Goal: Navigation & Orientation: Find specific page/section

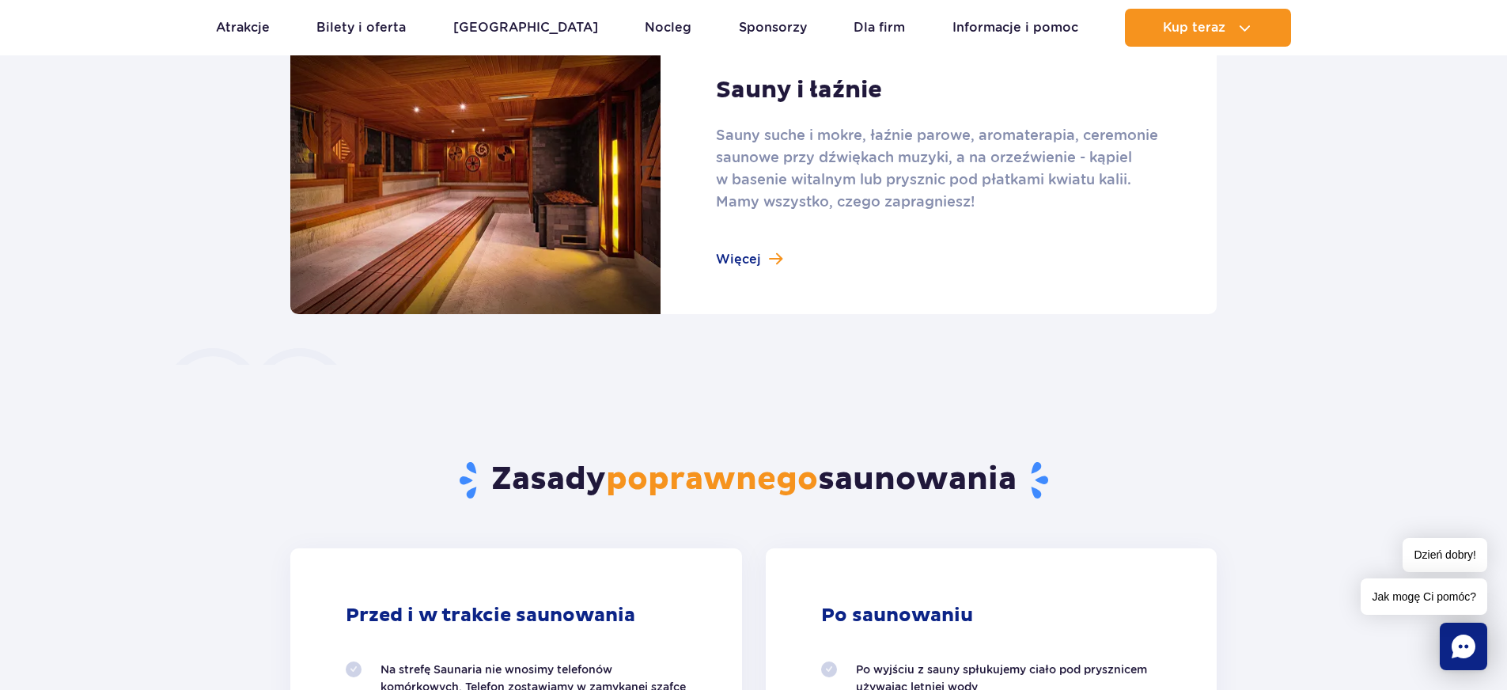
scroll to position [1028, 0]
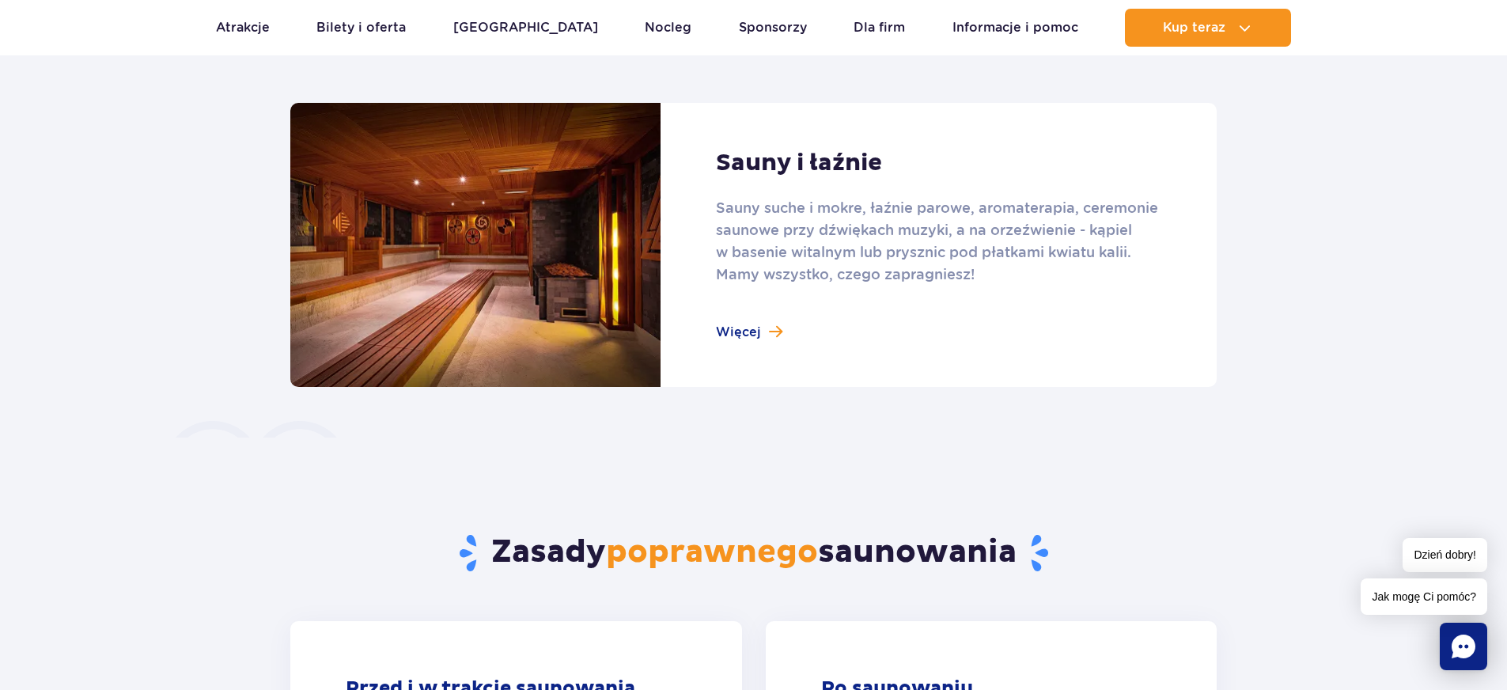
click at [763, 335] on link at bounding box center [753, 245] width 926 height 284
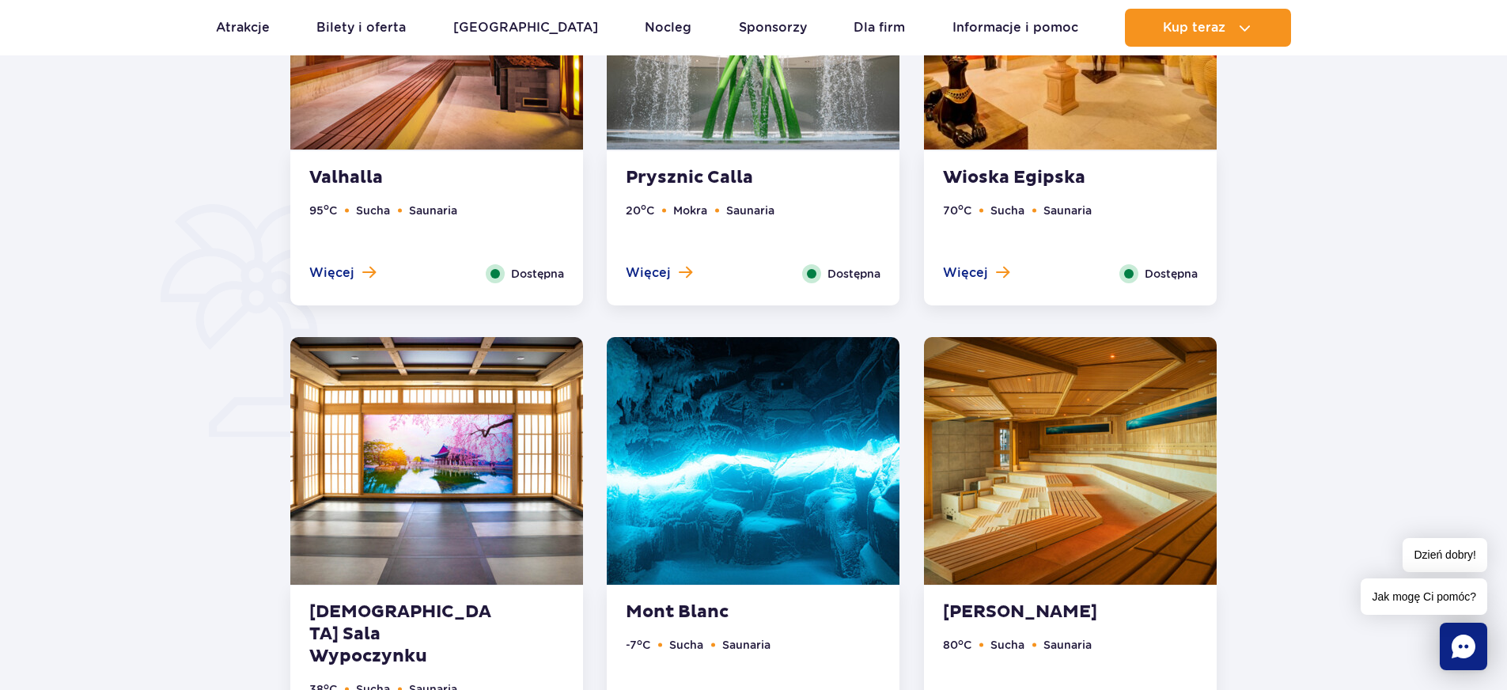
scroll to position [1266, 0]
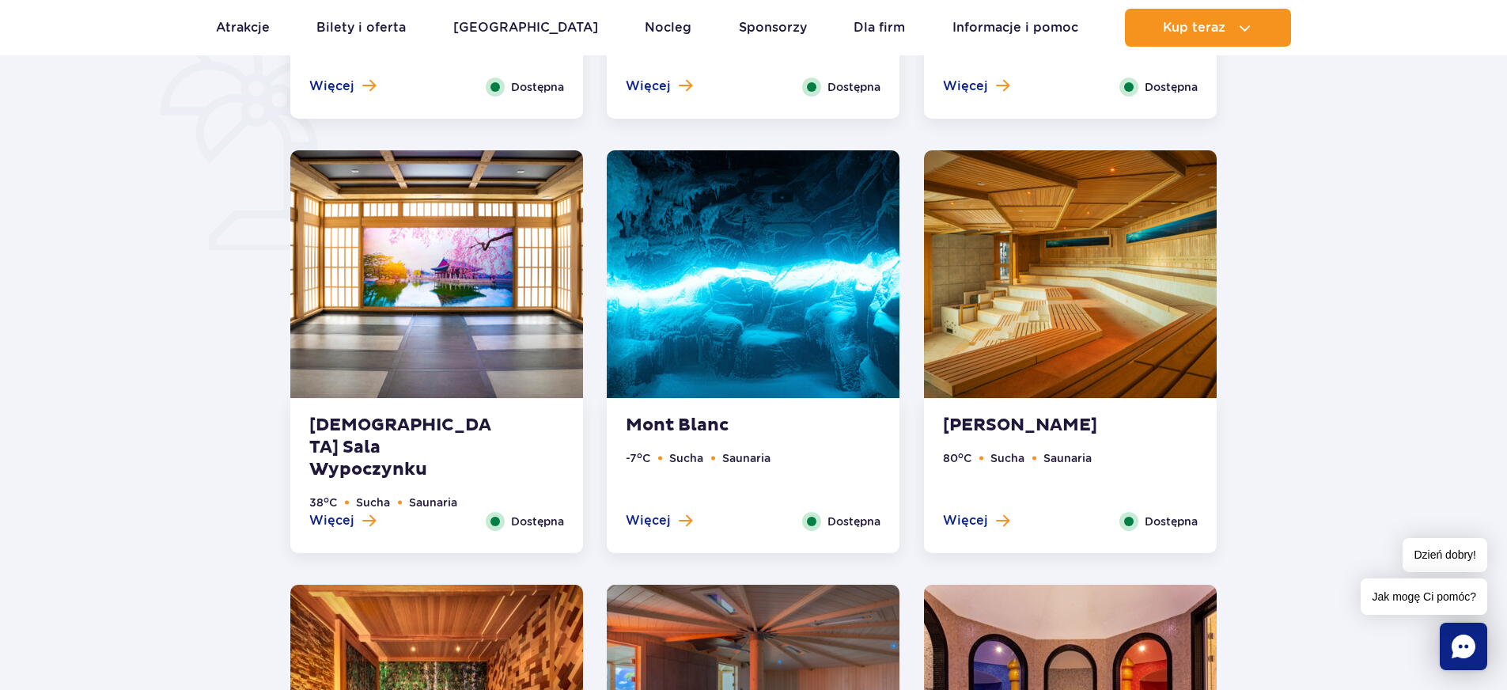
click at [736, 312] on img at bounding box center [753, 274] width 293 height 248
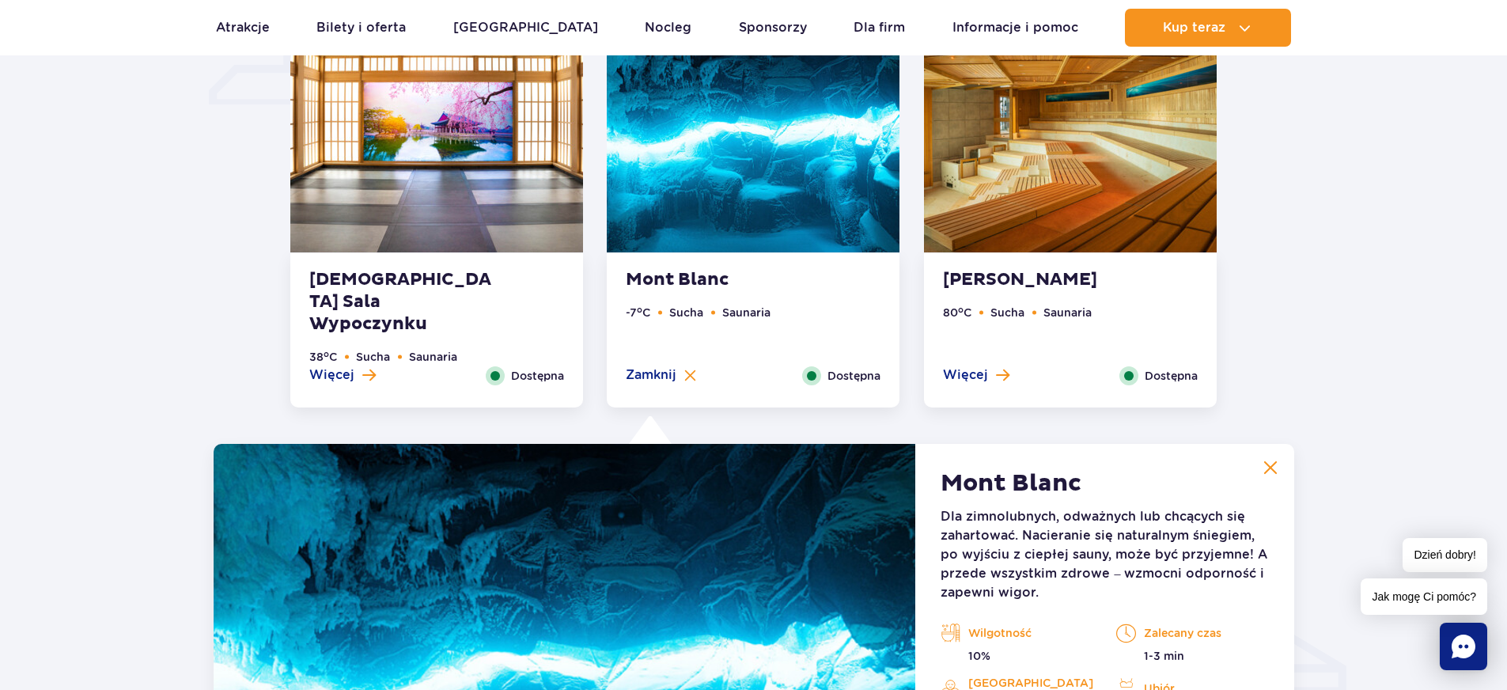
scroll to position [1285, 0]
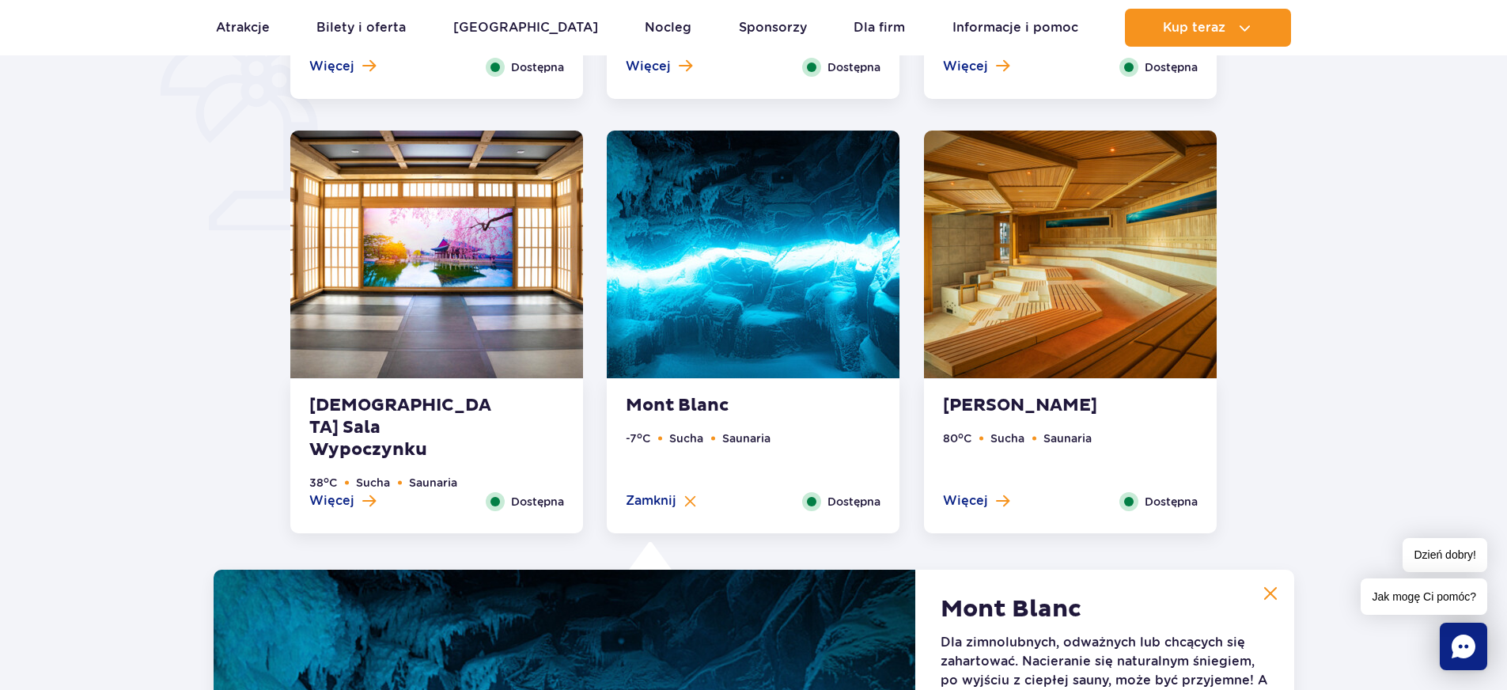
click at [438, 280] on img at bounding box center [436, 255] width 293 height 248
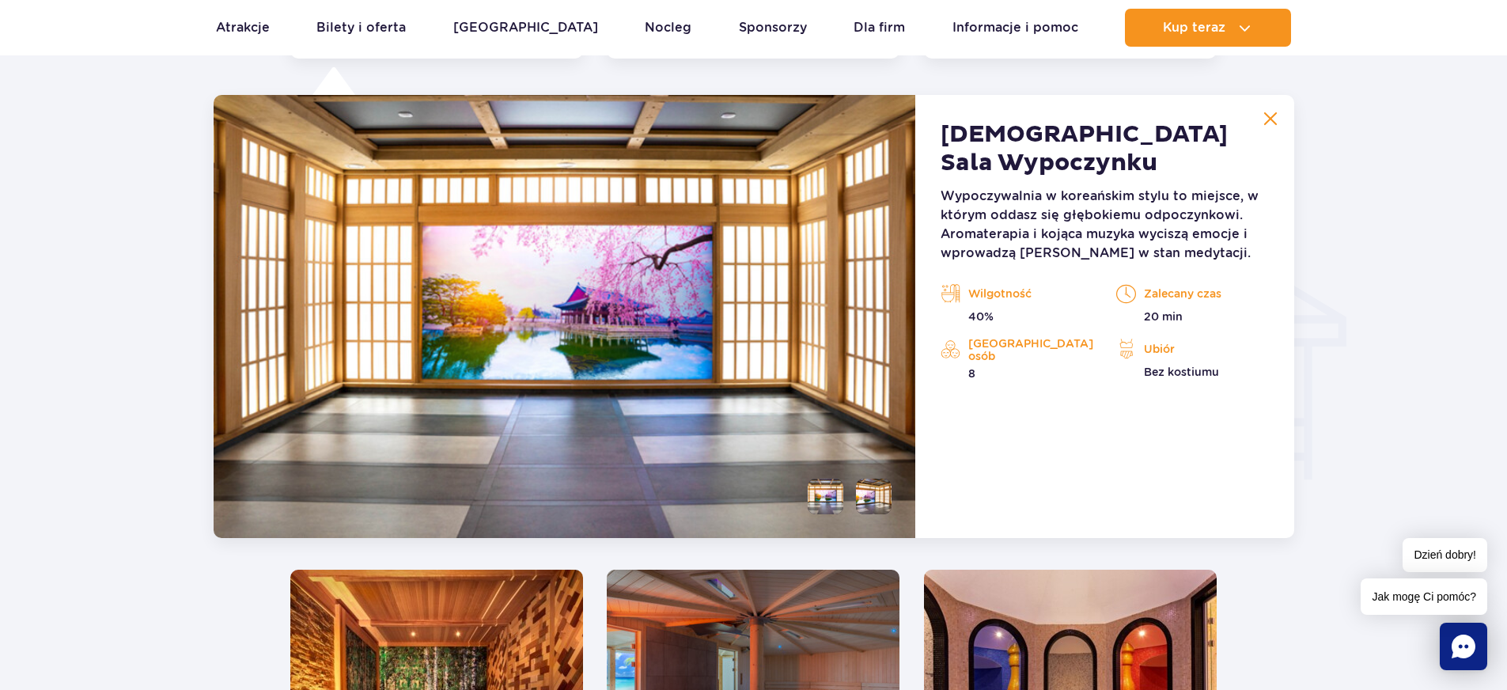
scroll to position [2235, 0]
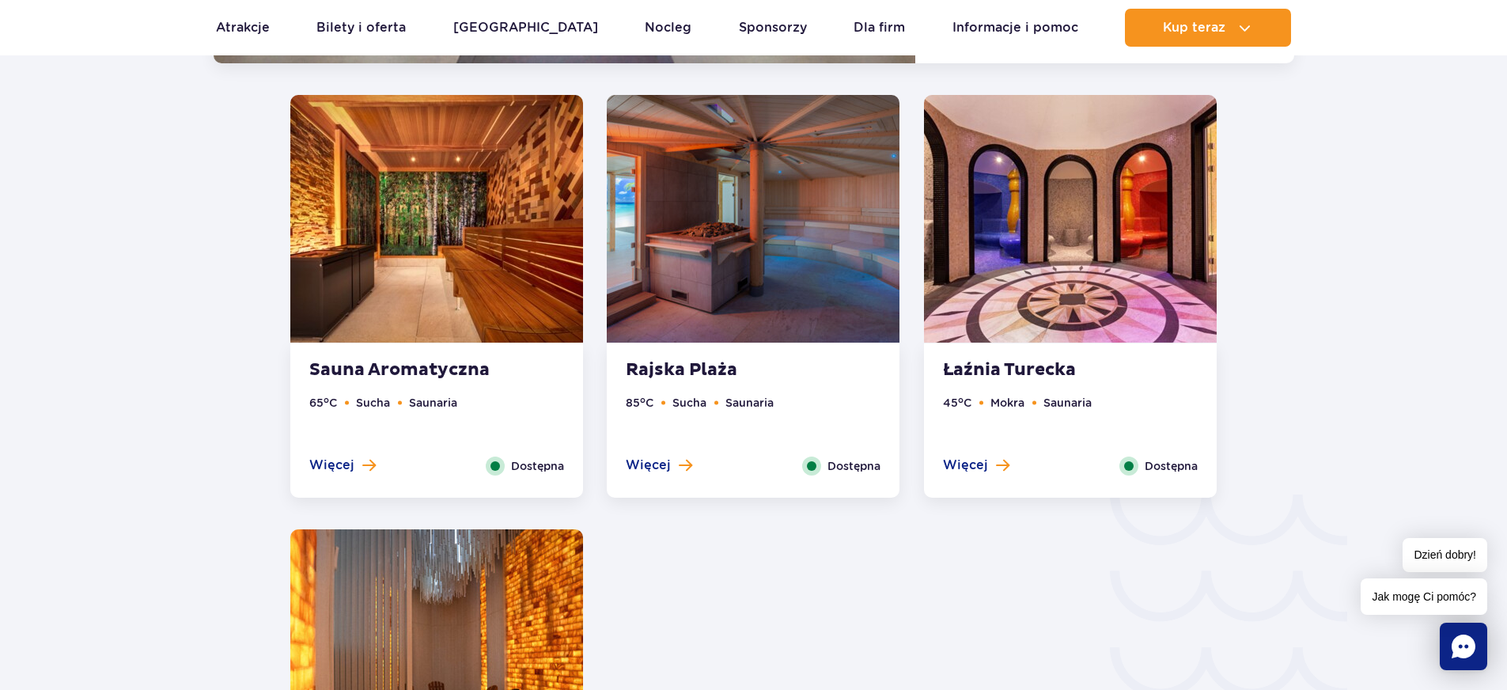
click at [792, 233] on img at bounding box center [753, 219] width 293 height 248
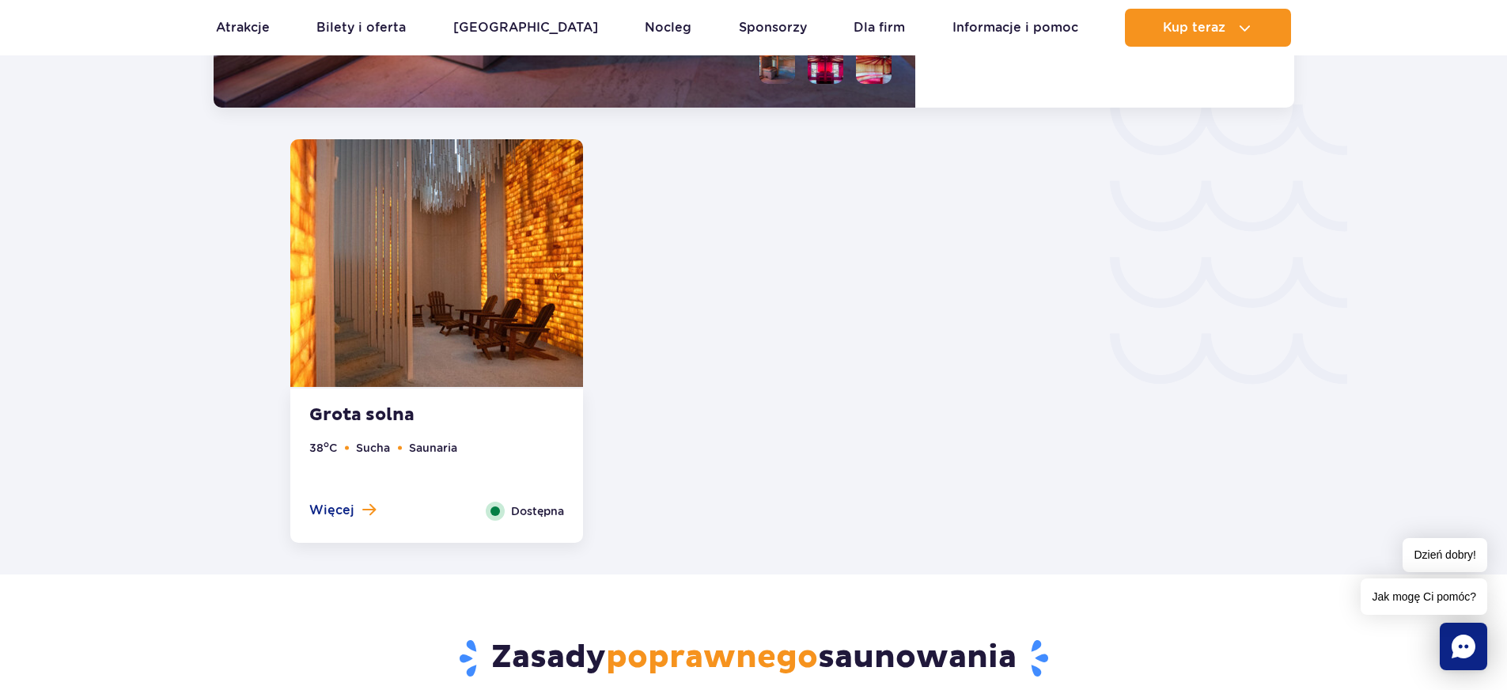
scroll to position [2511, 0]
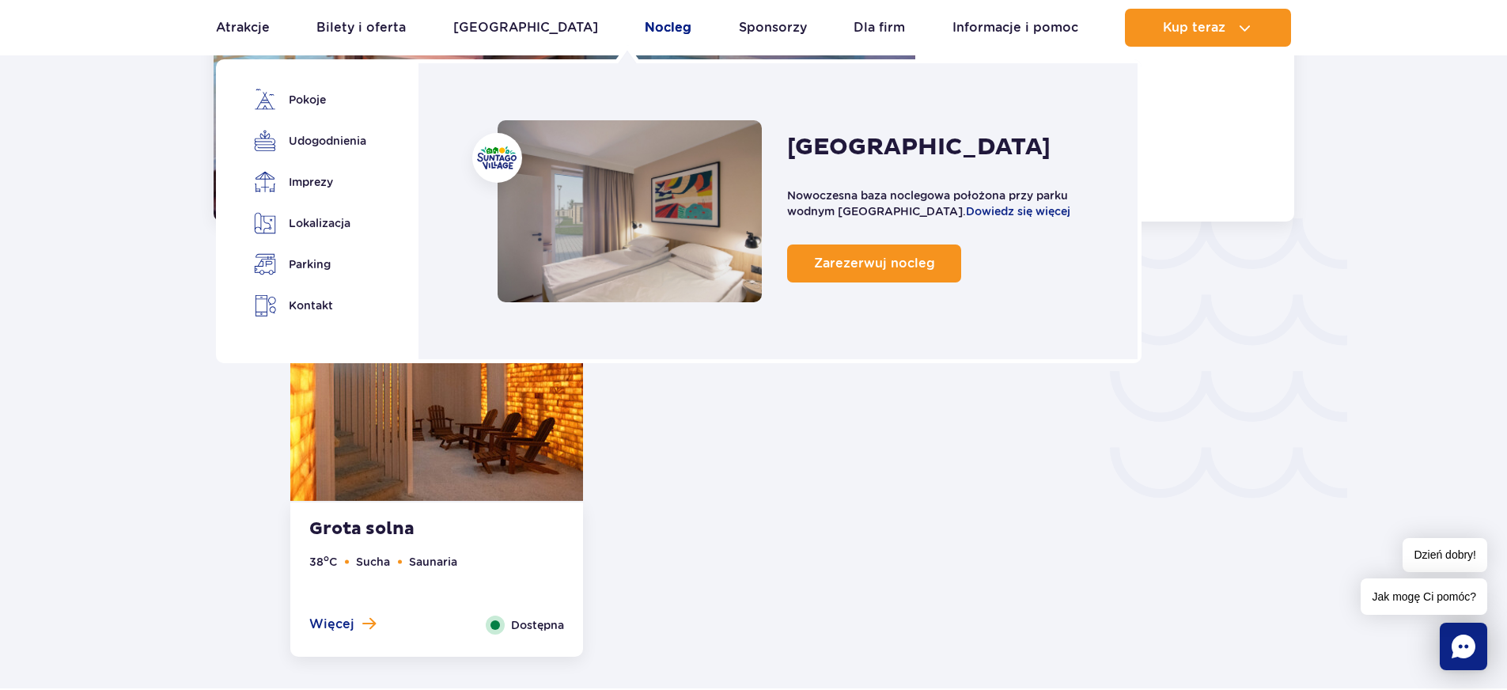
click at [645, 31] on link "Nocleg" at bounding box center [668, 28] width 47 height 38
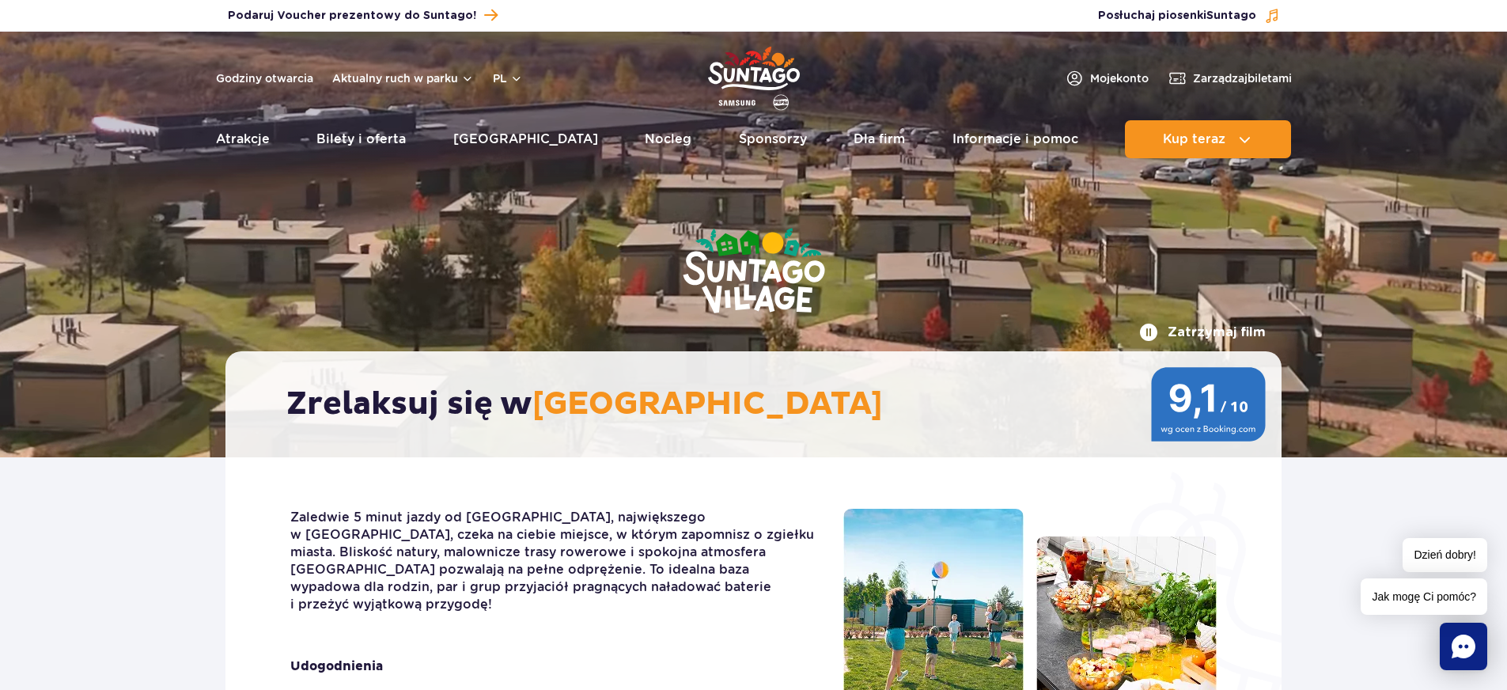
click at [716, 306] on img at bounding box center [753, 272] width 269 height 212
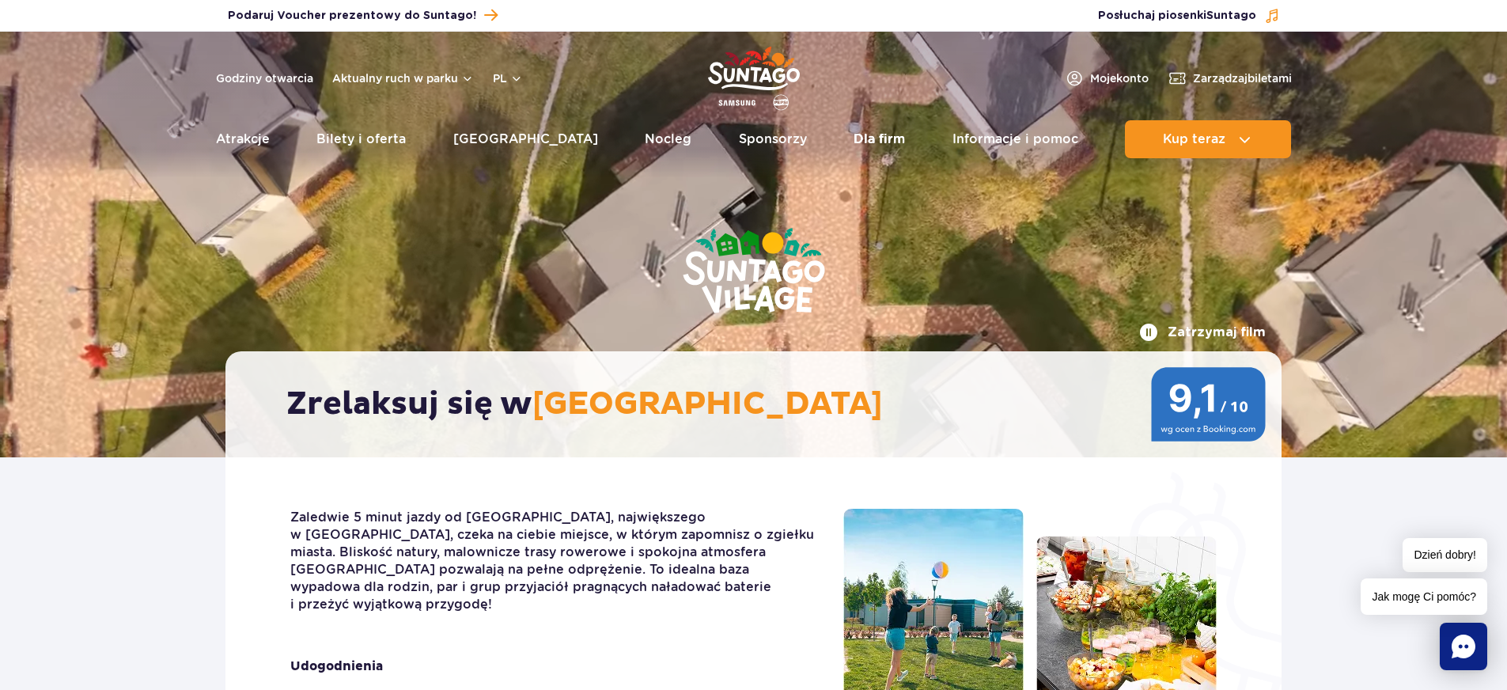
click at [858, 137] on link "Dla firm" at bounding box center [879, 139] width 51 height 38
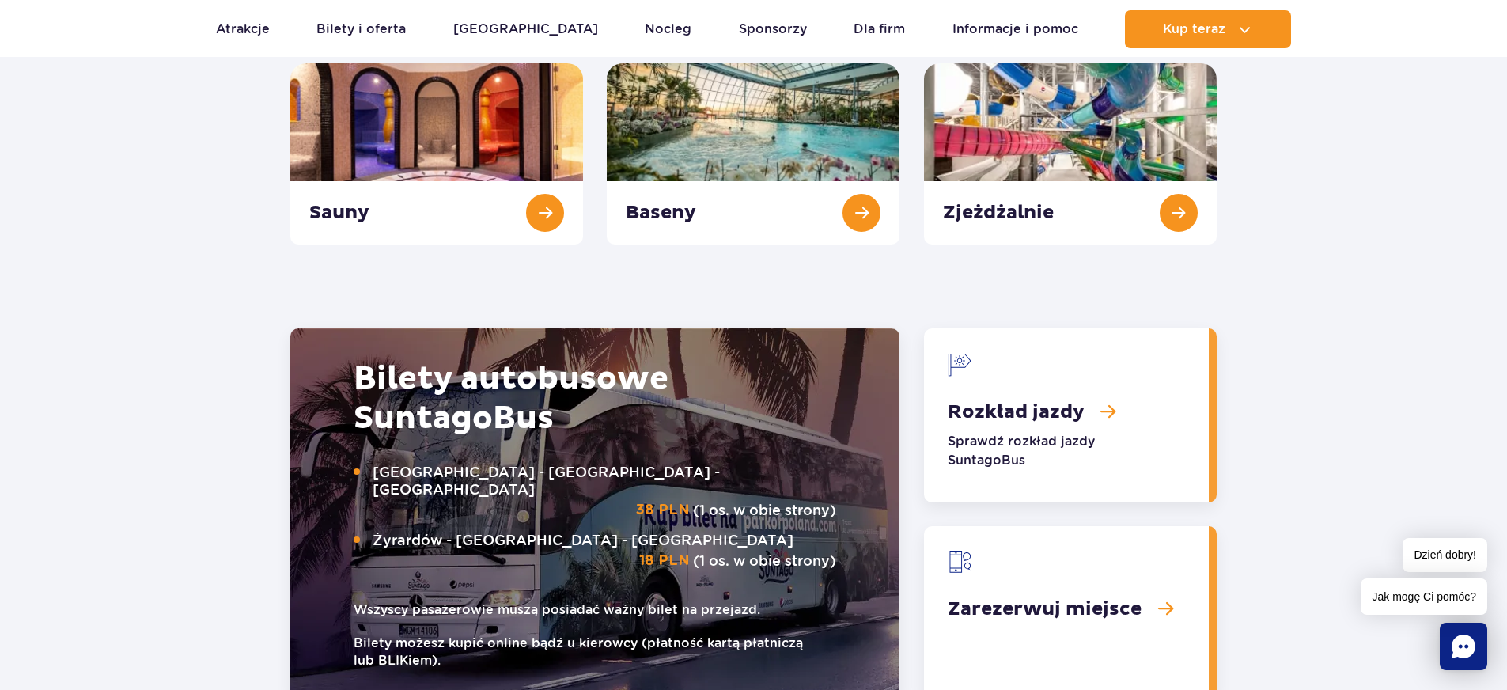
scroll to position [1389, 0]
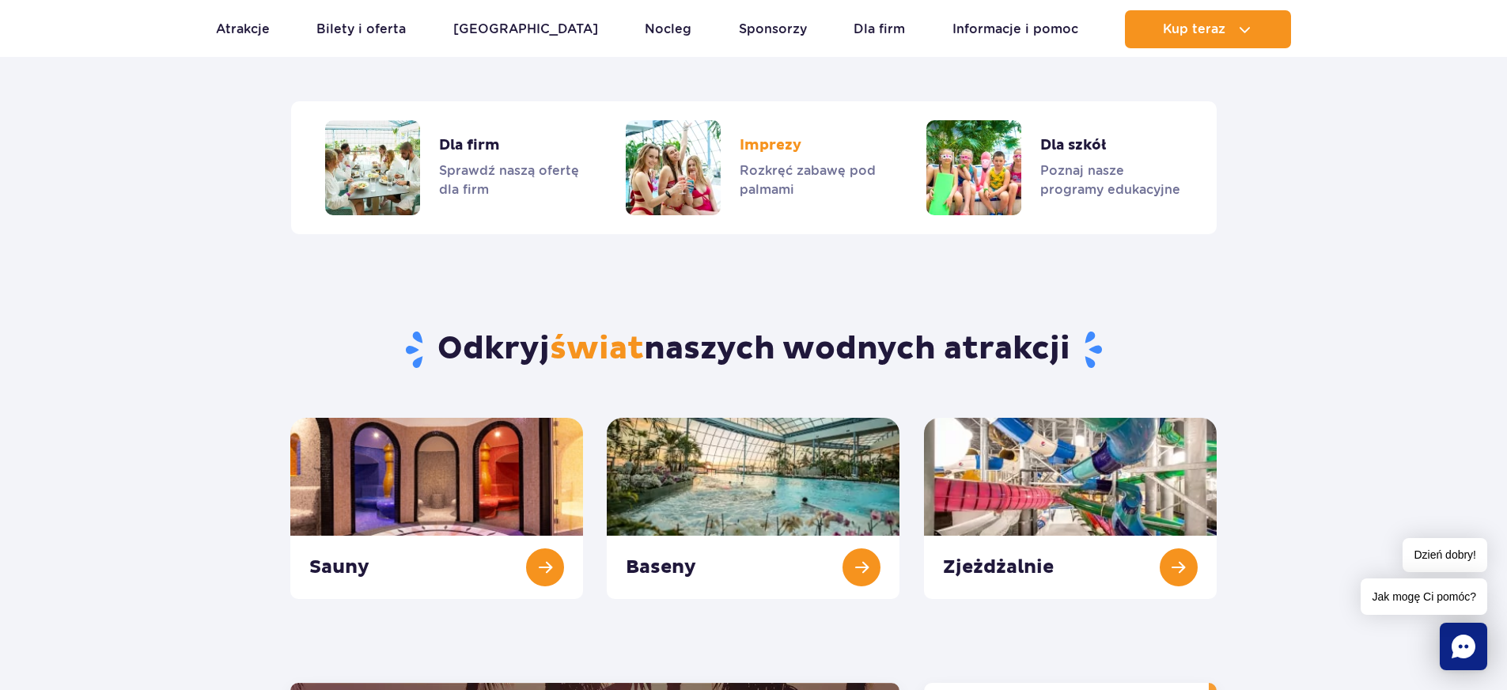
click at [767, 145] on link "Imprezy" at bounding box center [753, 167] width 255 height 95
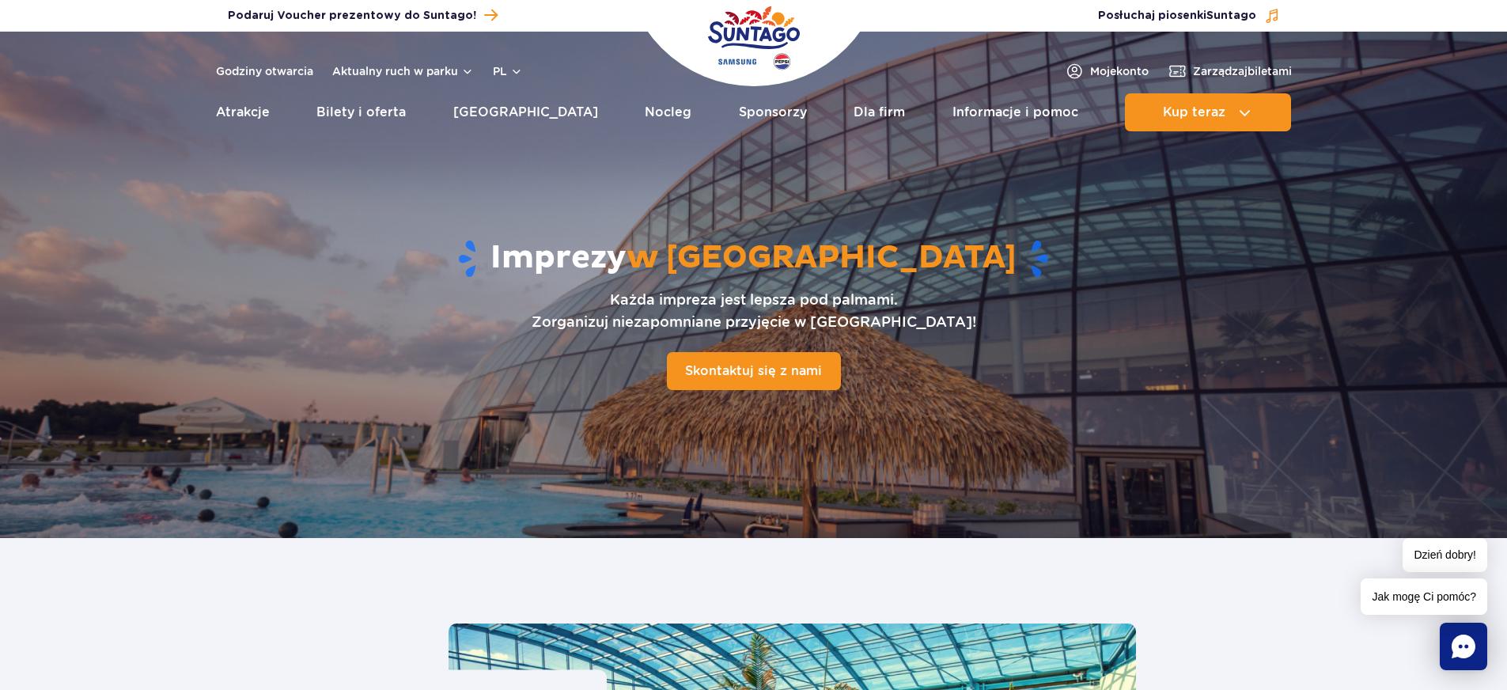
click at [1221, 378] on div "Imprezy w Suntago Każda impreza jest lepsza pod palmami. Zorganizuj niezapomnia…" at bounding box center [753, 314] width 1017 height 312
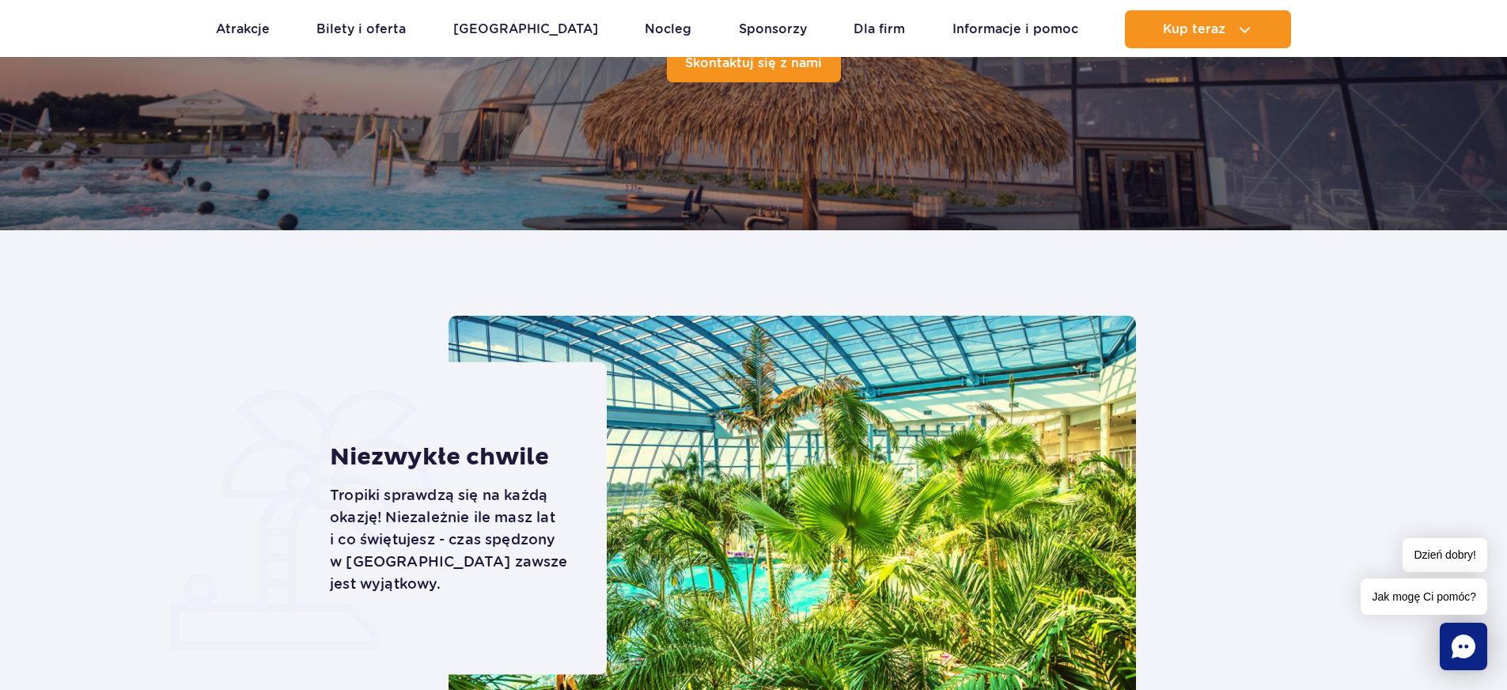
scroll to position [475, 0]
